Goal: Task Accomplishment & Management: Manage account settings

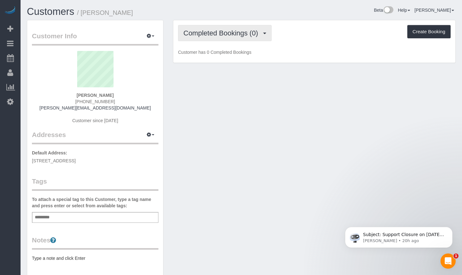
click at [219, 37] on button "Completed Bookings (0)" at bounding box center [225, 33] width 94 height 16
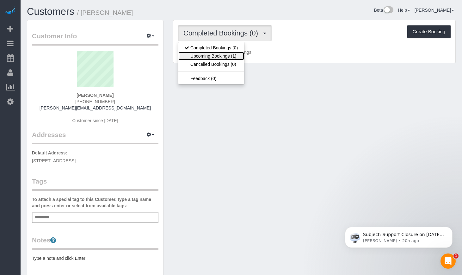
click at [218, 55] on link "Upcoming Bookings (1)" at bounding box center [211, 56] width 66 height 8
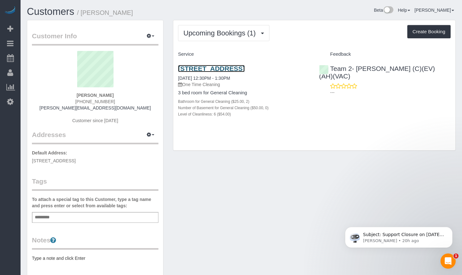
click at [204, 66] on link "6527 N Bosworth Ave Apt 2, Chicago, IL 60626" at bounding box center [211, 68] width 67 height 7
click at [69, 12] on link "Customers" at bounding box center [50, 11] width 47 height 11
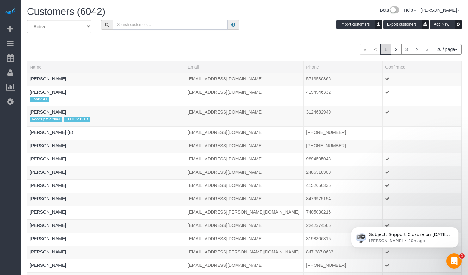
click at [151, 27] on input "text" at bounding box center [170, 25] width 115 height 10
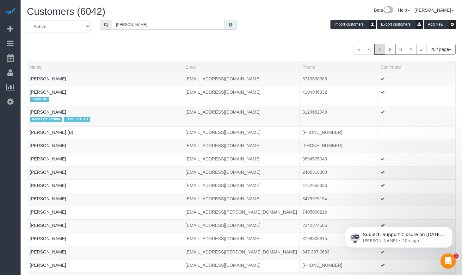
type input "Rebecca Posner-Hess"
click at [105, 25] on icon at bounding box center [106, 24] width 4 height 4
click at [107, 26] on icon at bounding box center [106, 24] width 4 height 4
click at [178, 21] on input "Rebecca Posner-Hess" at bounding box center [168, 25] width 113 height 10
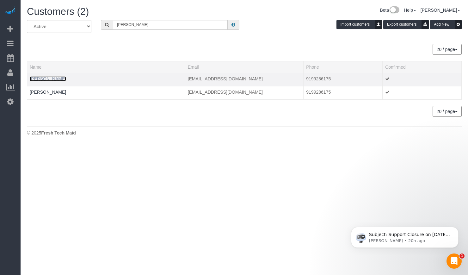
click at [62, 77] on link "Rebecca Posner-Hess" at bounding box center [48, 78] width 36 height 5
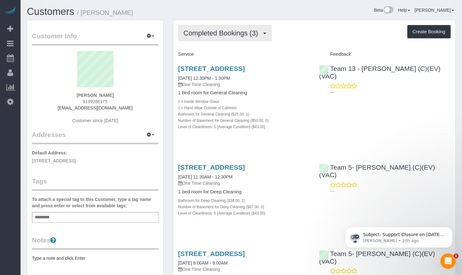
click at [238, 33] on span "Completed Bookings (3)" at bounding box center [222, 33] width 78 height 8
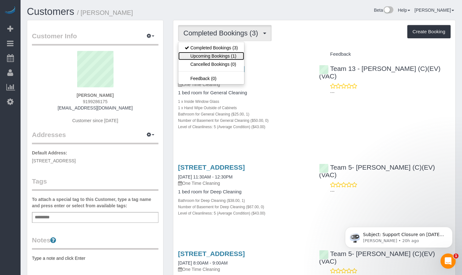
click at [230, 53] on link "Upcoming Bookings (1)" at bounding box center [211, 56] width 66 height 8
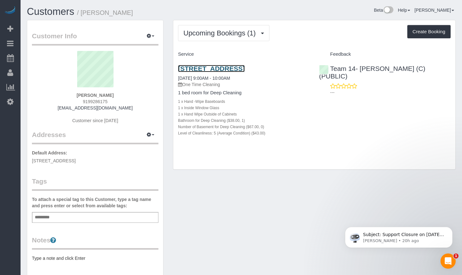
click at [244, 67] on link "5427 S University Ave, Apt B3, Chicago, IL 60615" at bounding box center [211, 68] width 67 height 7
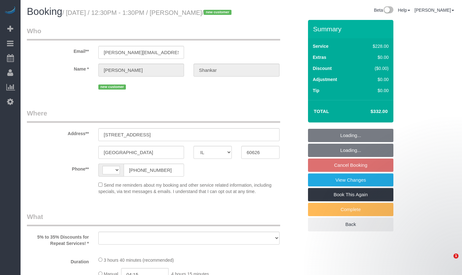
select select "IL"
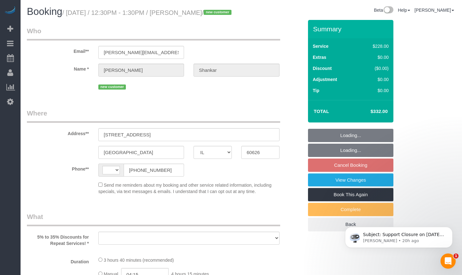
select select "string:[GEOGRAPHIC_DATA]"
select select "string:fspay-bd81d4a9-0332-412c-b586-096a36254d65"
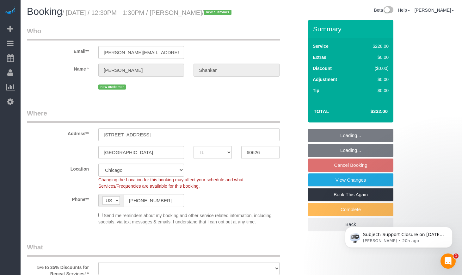
select select "512"
select select "object:734"
select select "number:1"
select select "number:58"
select select "number:139"
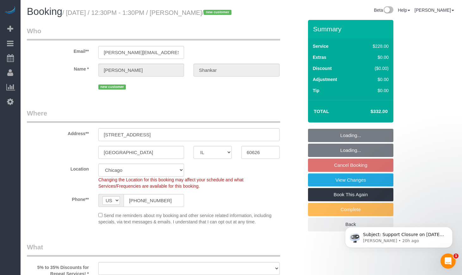
select select "number:106"
select select "2"
select select "6"
select select "object:1122"
select select "spot1"
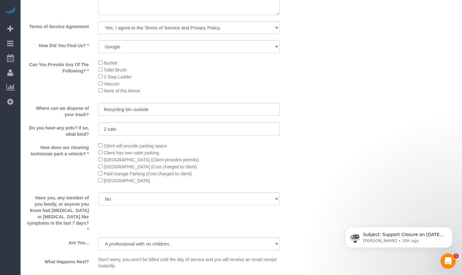
scroll to position [632, 0]
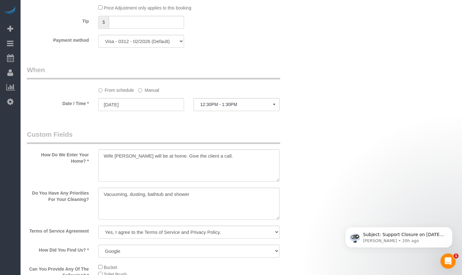
click at [361, 142] on div "Who Email** [PERSON_NAME][EMAIL_ADDRESS][DOMAIN_NAME] Name * [GEOGRAPHIC_DATA][…" at bounding box center [241, 57] width 429 height 1339
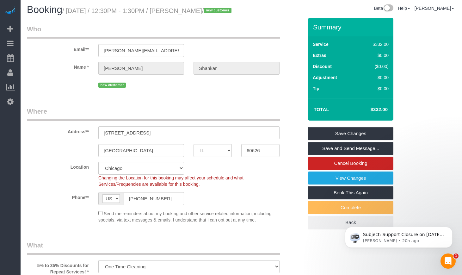
scroll to position [0, 0]
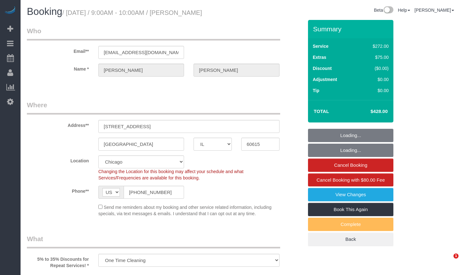
select select "IL"
select select "string:fspay-e1b4e826-9504-4b98-8dab-42cf44e718b5"
select select "number:1"
select select "number:66"
select select "number:139"
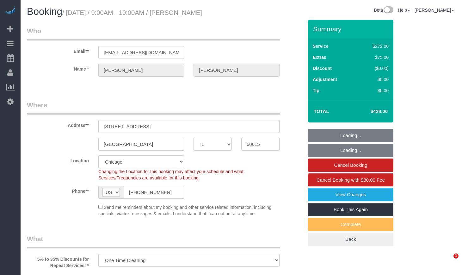
select select "number:106"
select select "513"
select select "5"
select select "spot1"
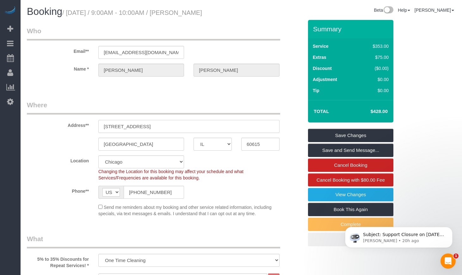
drag, startPoint x: 180, startPoint y: 134, endPoint x: 93, endPoint y: 133, distance: 87.0
click at [93, 133] on div "Address** 5427 S University Ave, apt B3" at bounding box center [165, 116] width 286 height 33
click at [189, 133] on input "5427 S University Ave, apt B3" at bounding box center [188, 126] width 181 height 13
